Goal: Transaction & Acquisition: Subscribe to service/newsletter

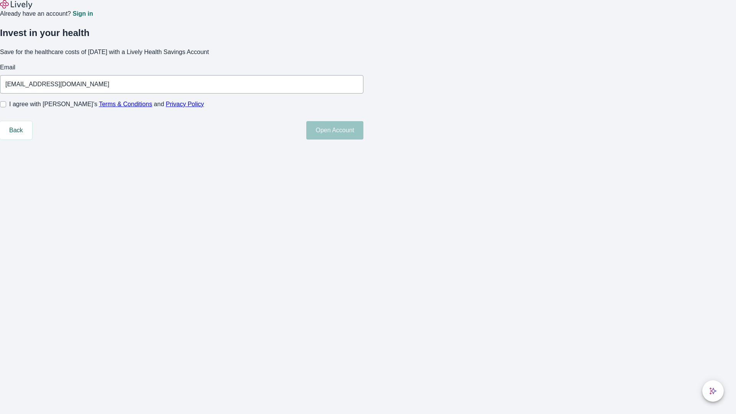
click at [6, 107] on input "I agree with Lively’s Terms & Conditions and Privacy Policy" at bounding box center [3, 104] width 6 height 6
checkbox input "true"
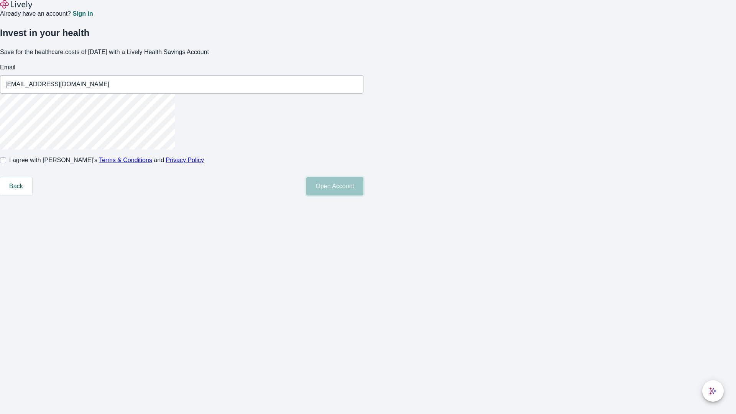
click at [363, 195] on button "Open Account" at bounding box center [334, 186] width 57 height 18
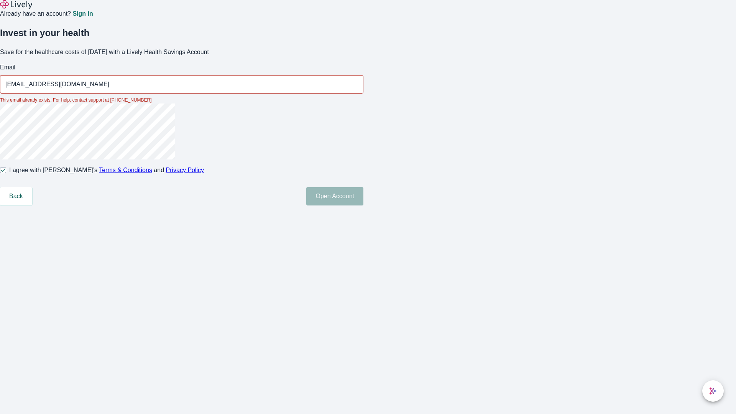
type input "[EMAIL_ADDRESS][DOMAIN_NAME]"
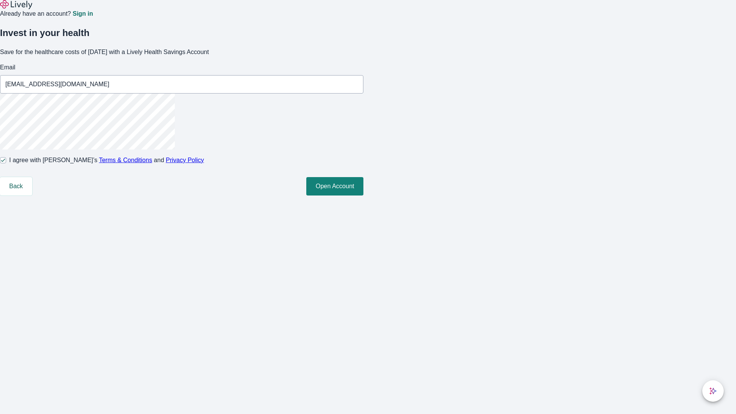
click at [6, 163] on input "I agree with Lively’s Terms & Conditions and Privacy Policy" at bounding box center [3, 160] width 6 height 6
checkbox input "false"
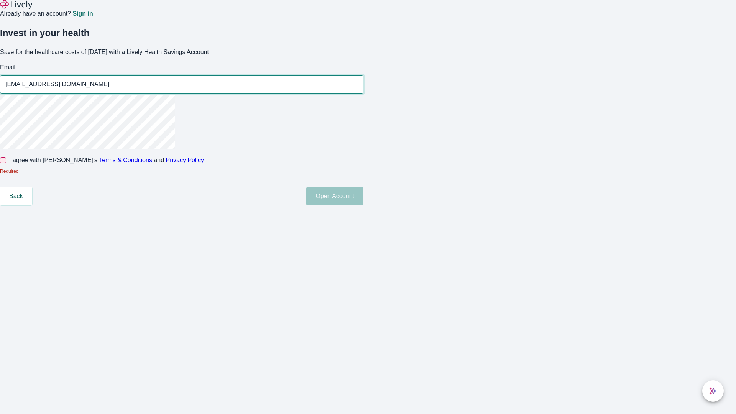
type input "[EMAIL_ADDRESS][DOMAIN_NAME]"
click at [6, 163] on input "I agree with Lively’s Terms & Conditions and Privacy Policy" at bounding box center [3, 160] width 6 height 6
checkbox input "true"
click at [363, 205] on button "Open Account" at bounding box center [334, 196] width 57 height 18
